Goal: Go to known website: Go to known website

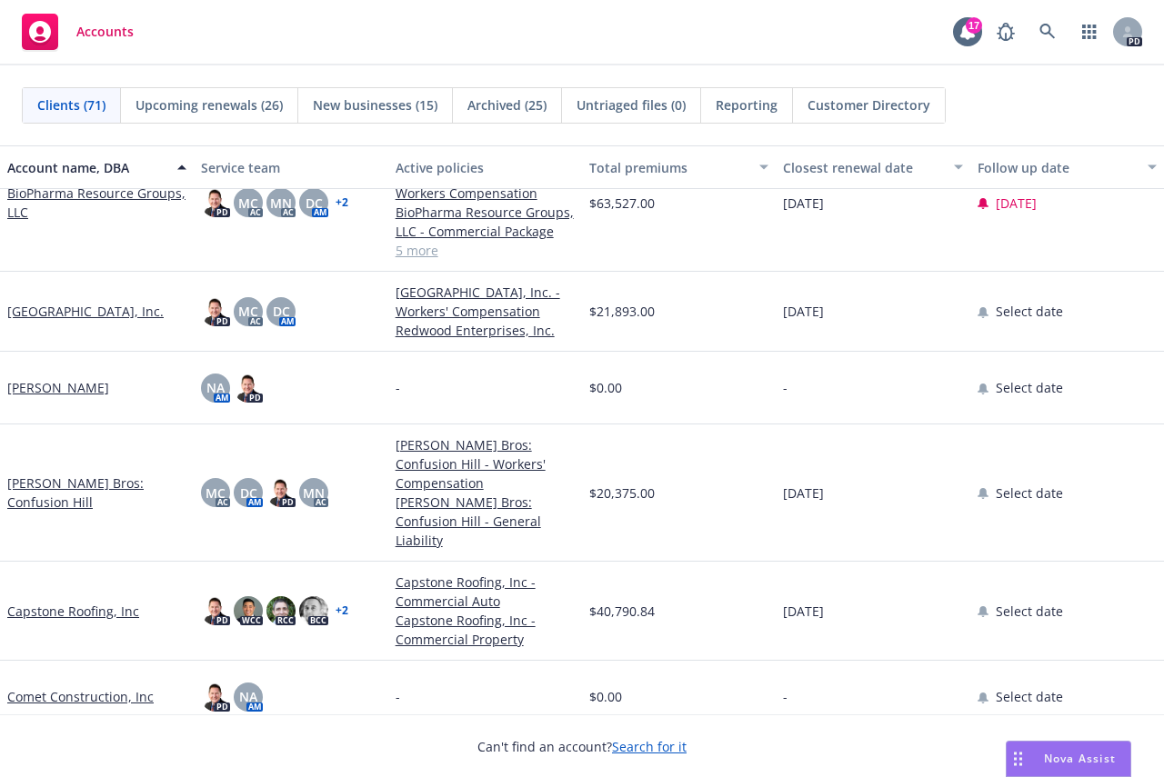
scroll to position [727, 0]
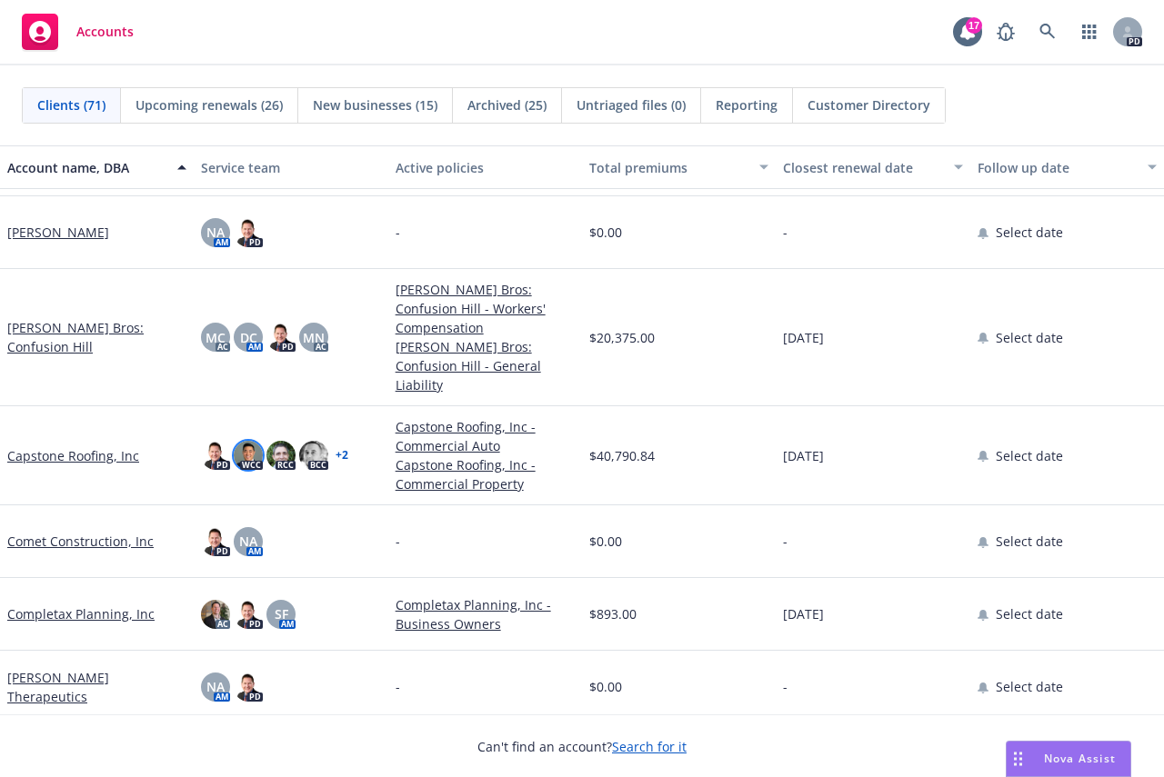
click at [240, 441] on img at bounding box center [248, 455] width 29 height 29
click at [319, 441] on img at bounding box center [313, 455] width 29 height 29
click at [342, 450] on link "+ 2" at bounding box center [341, 455] width 13 height 11
